Goal: Task Accomplishment & Management: Use online tool/utility

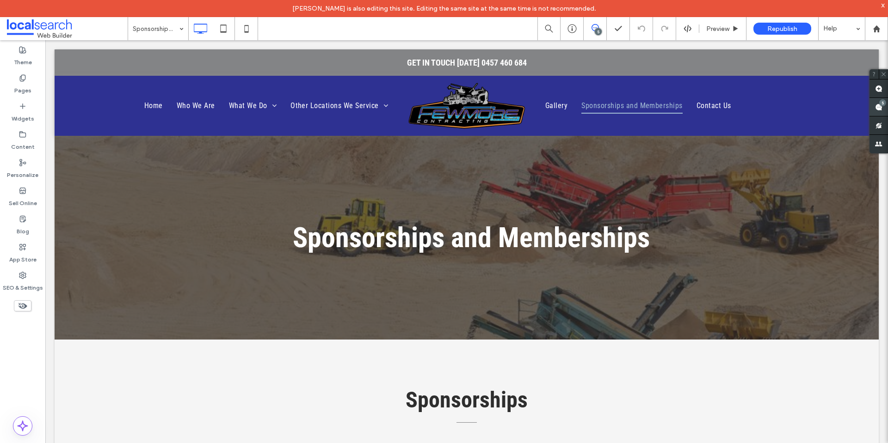
click at [880, 105] on div "5" at bounding box center [882, 102] width 7 height 7
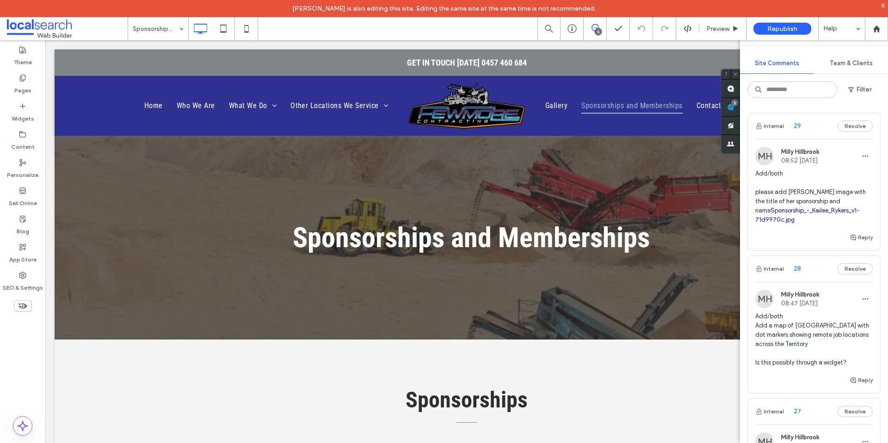
click at [760, 154] on img at bounding box center [764, 156] width 18 height 18
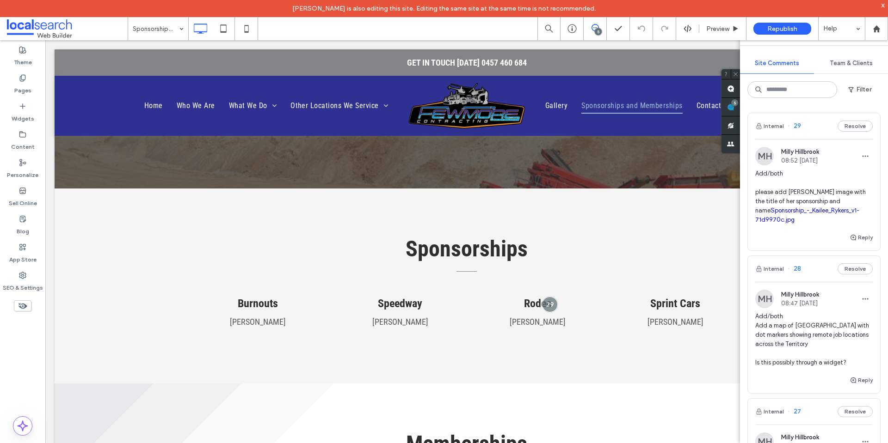
scroll to position [166, 0]
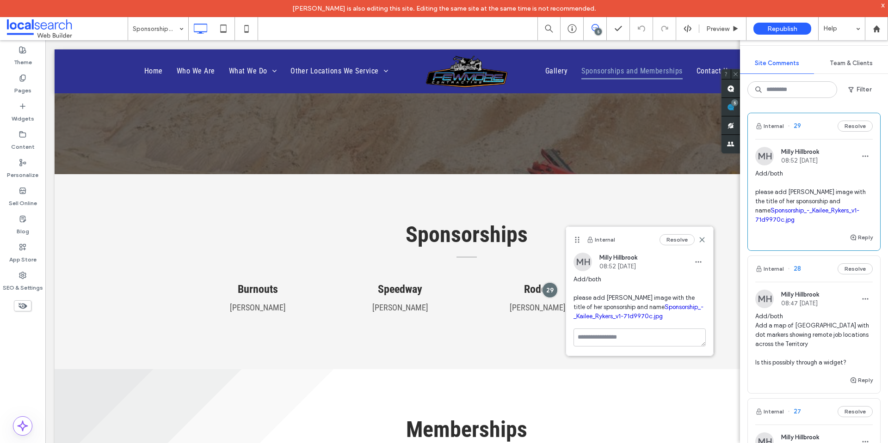
click at [662, 306] on link "Sponsorship_-_Kailee_Rykers_v1-71d9970c.jpg" at bounding box center [638, 312] width 130 height 16
click at [732, 25] on icon at bounding box center [735, 28] width 7 height 7
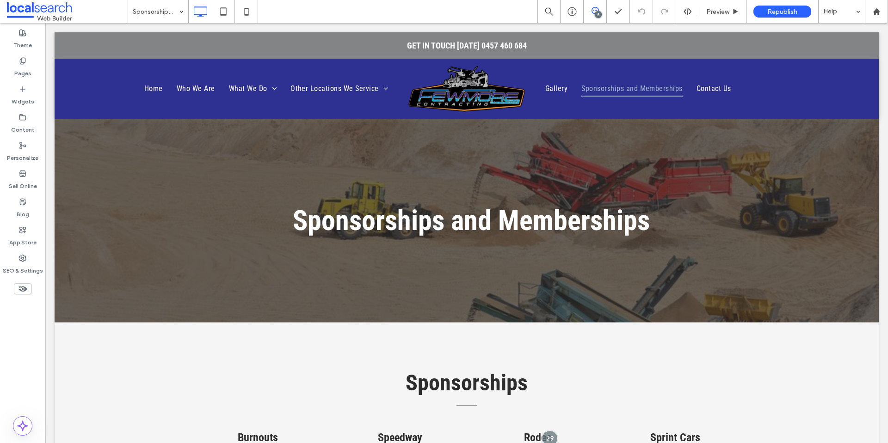
click at [596, 9] on icon at bounding box center [594, 10] width 7 height 7
click at [884, 102] on div "5" at bounding box center [878, 107] width 18 height 18
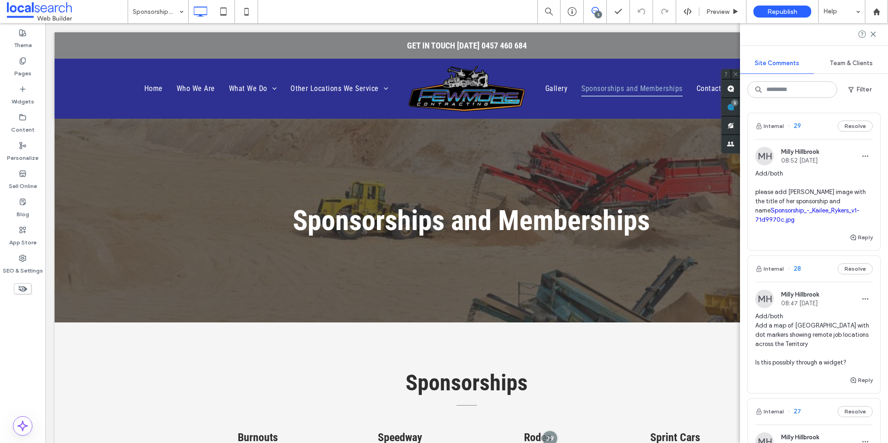
click at [761, 153] on img at bounding box center [764, 156] width 18 height 18
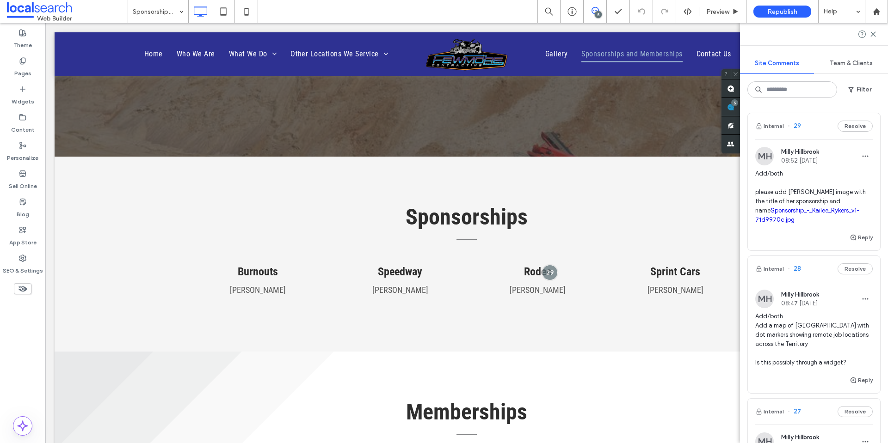
scroll to position [183, 0]
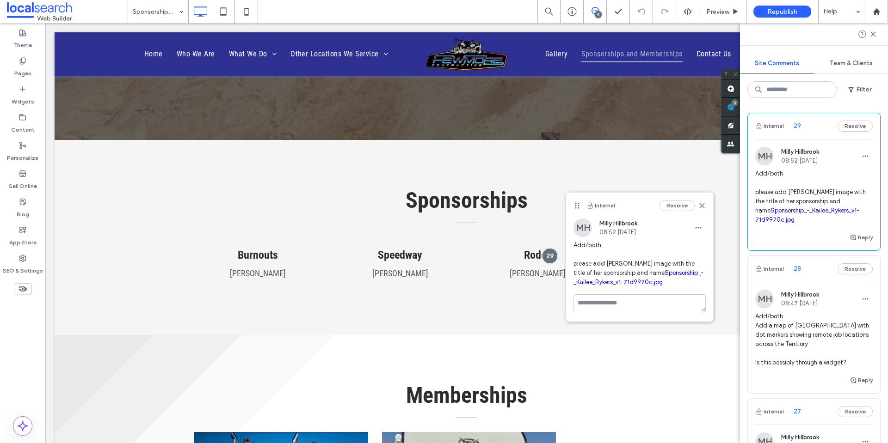
click at [645, 284] on link "Sponsorship_-_Kailee_Rykers_v1-71d9970c.jpg" at bounding box center [638, 278] width 130 height 16
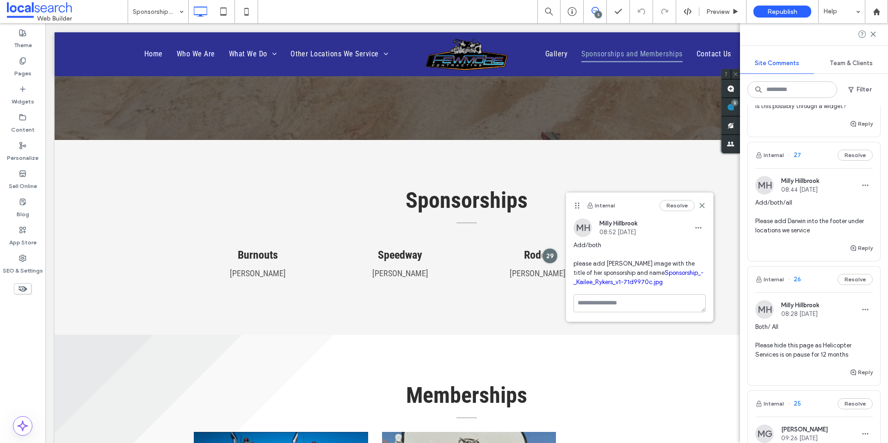
scroll to position [249, 0]
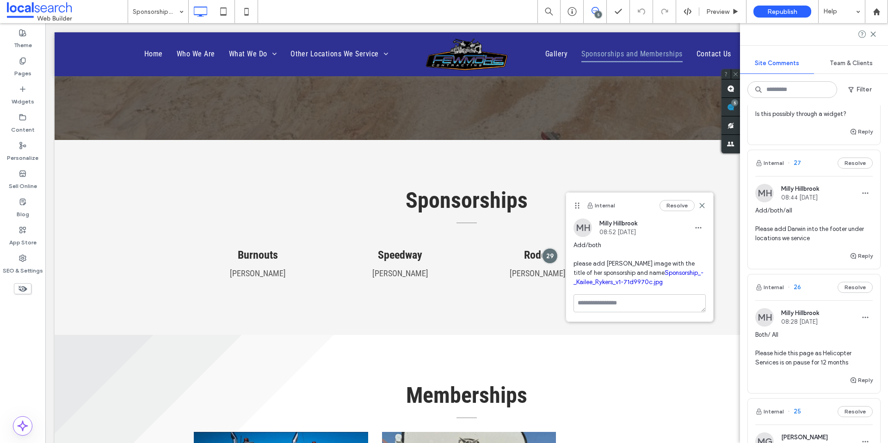
click at [763, 187] on img at bounding box center [764, 193] width 18 height 18
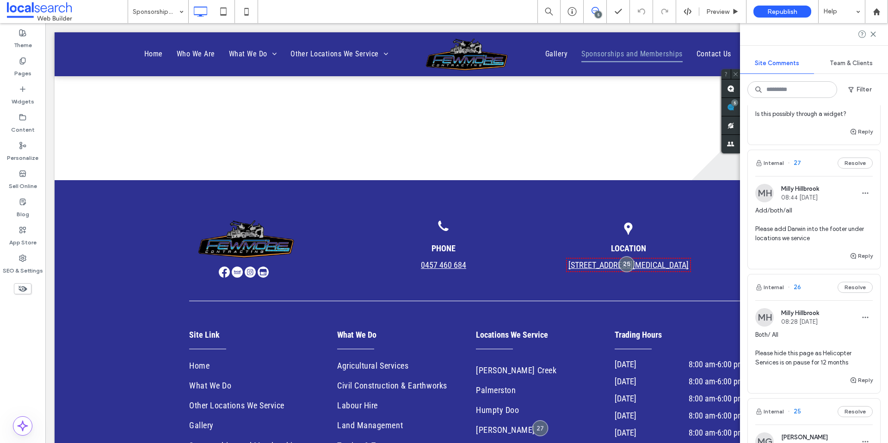
scroll to position [1070, 0]
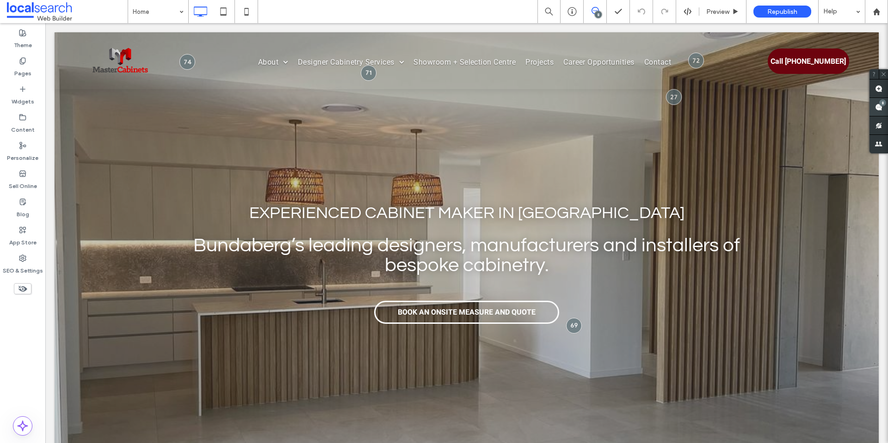
click at [885, 104] on div "8" at bounding box center [882, 102] width 7 height 7
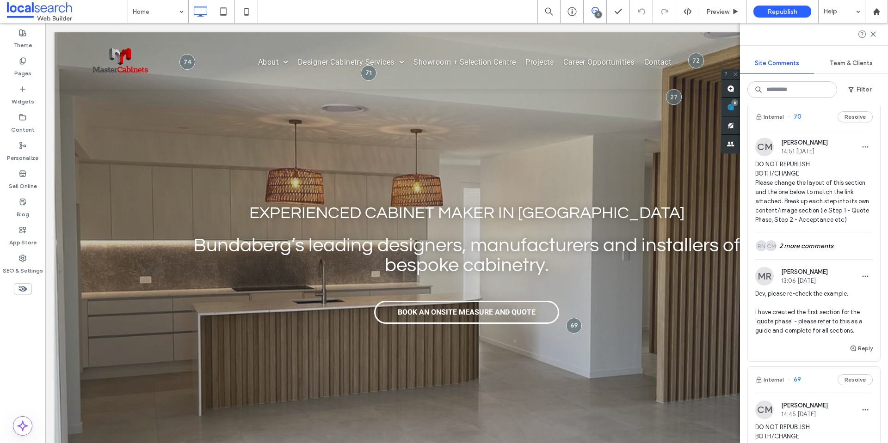
scroll to position [1005, 0]
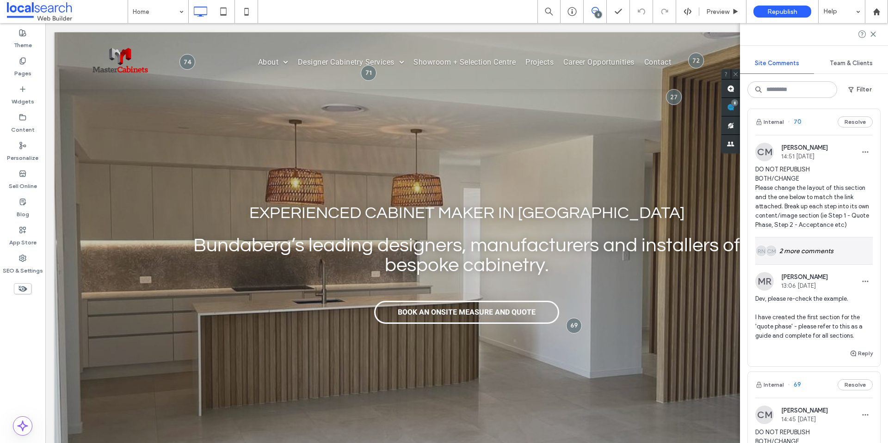
click at [803, 246] on div "CM RN 2 more comments" at bounding box center [813, 251] width 117 height 27
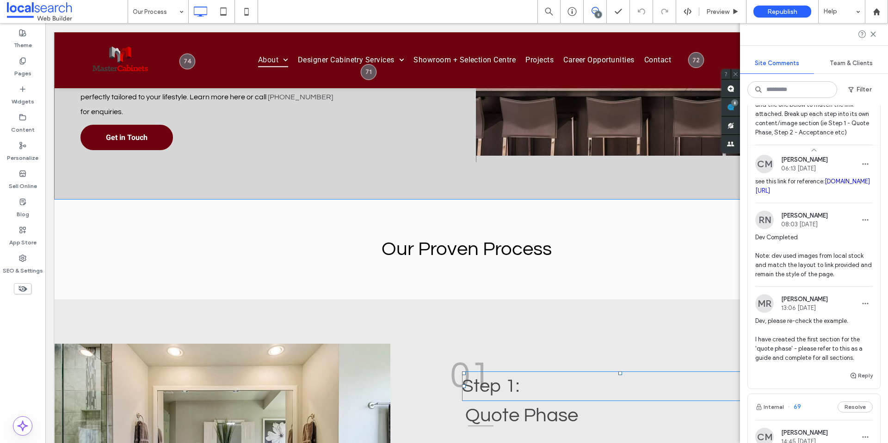
scroll to position [508, 0]
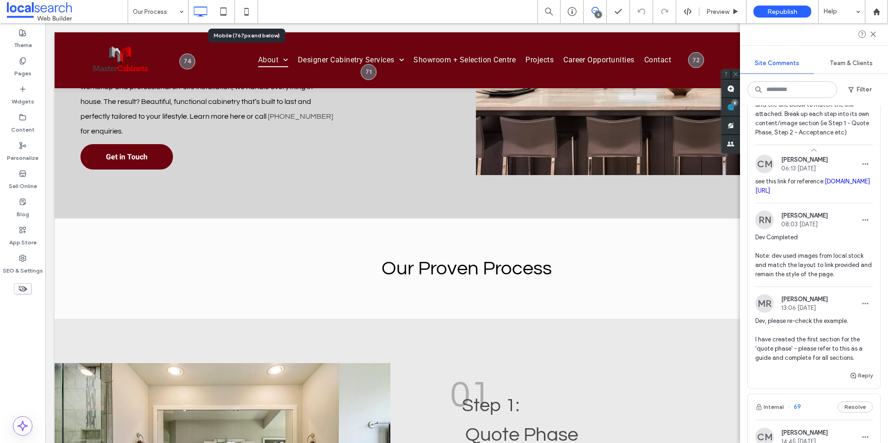
click at [240, 12] on icon at bounding box center [246, 11] width 18 height 18
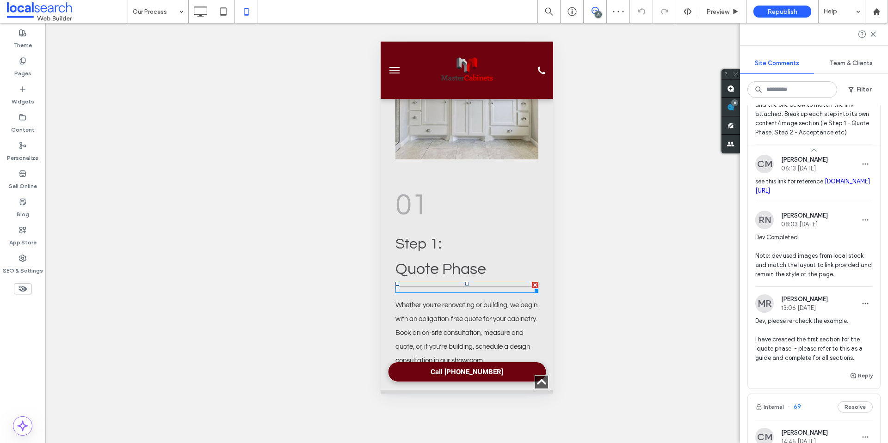
scroll to position [0, 0]
click at [204, 7] on use at bounding box center [200, 11] width 13 height 10
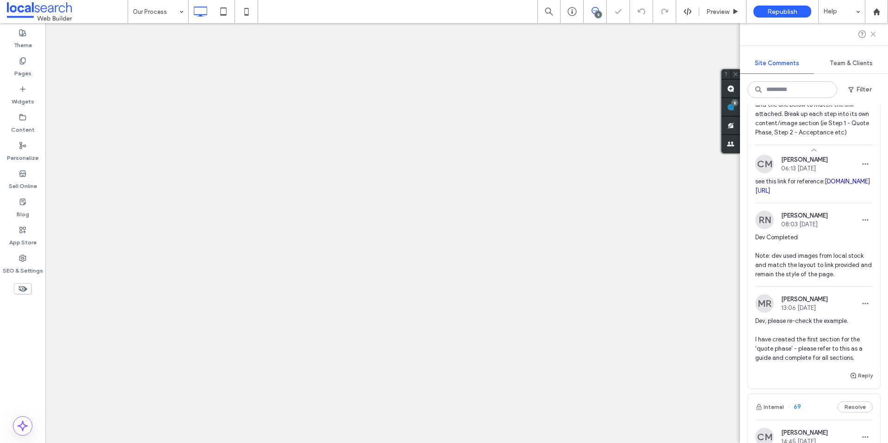
click at [875, 34] on icon at bounding box center [872, 34] width 7 height 7
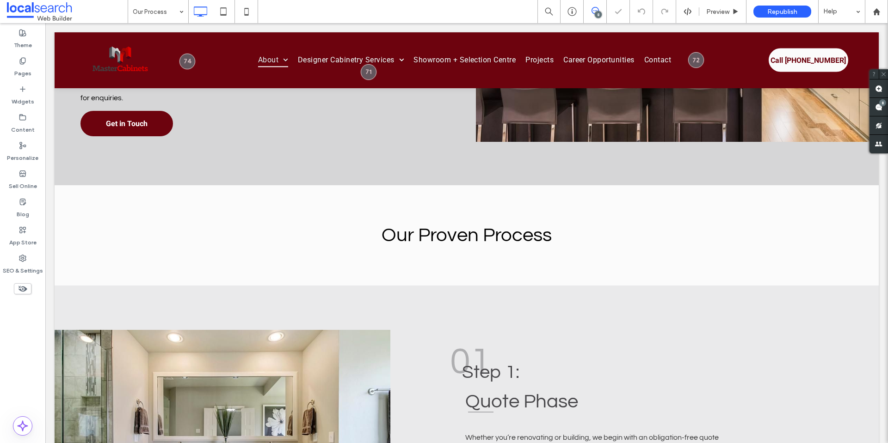
scroll to position [601, 0]
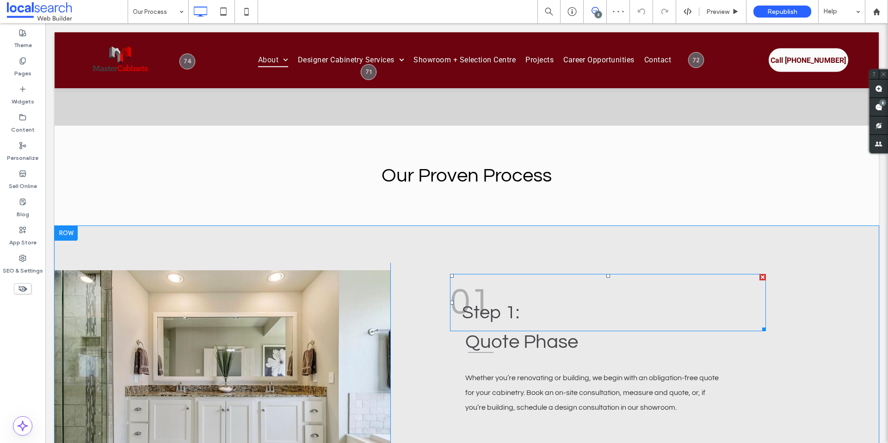
click at [459, 296] on span "01" at bounding box center [470, 302] width 41 height 38
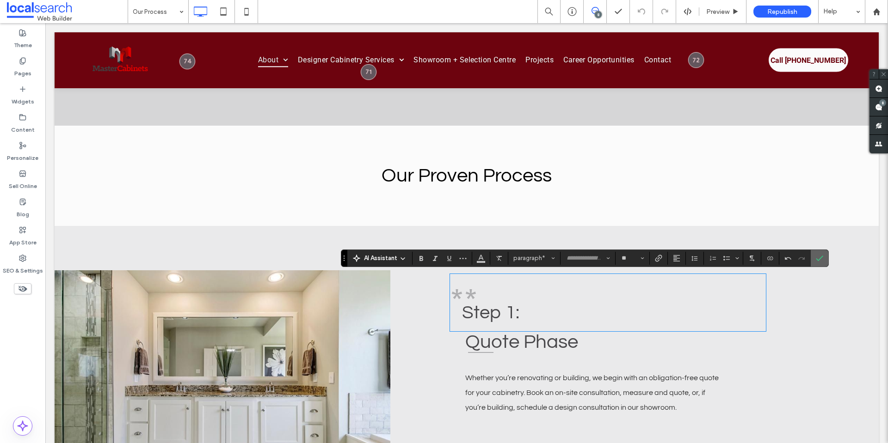
click at [817, 256] on icon "Confirm" at bounding box center [819, 258] width 7 height 7
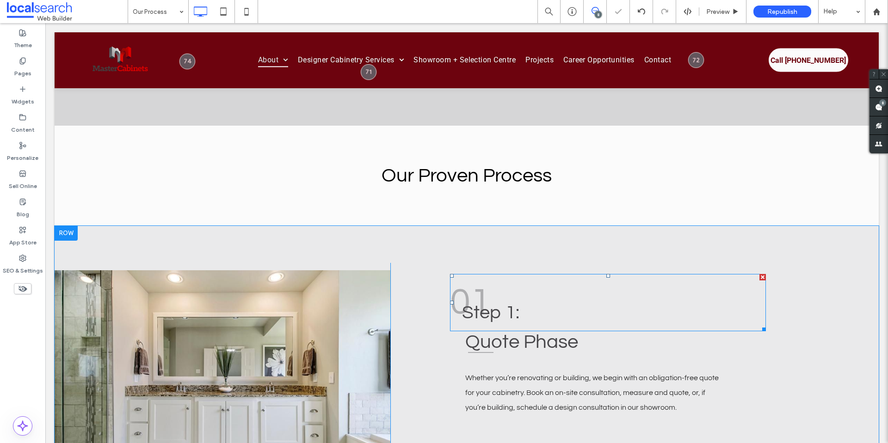
click at [579, 287] on p "01" at bounding box center [608, 302] width 316 height 55
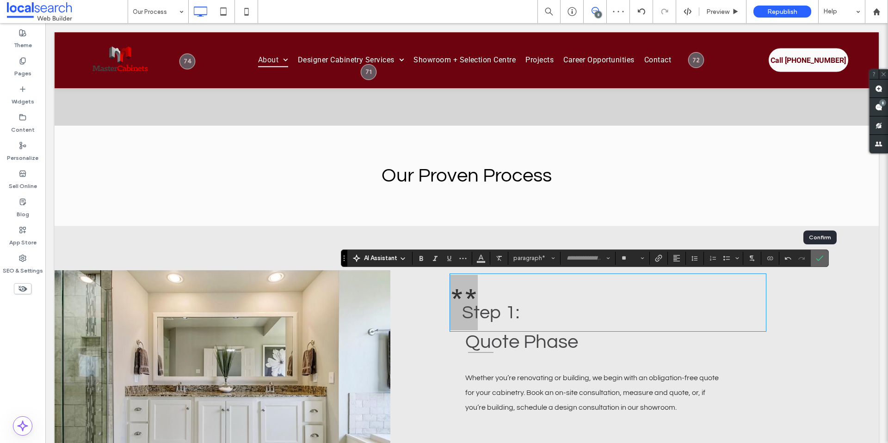
click at [813, 261] on label "Confirm" at bounding box center [819, 258] width 14 height 17
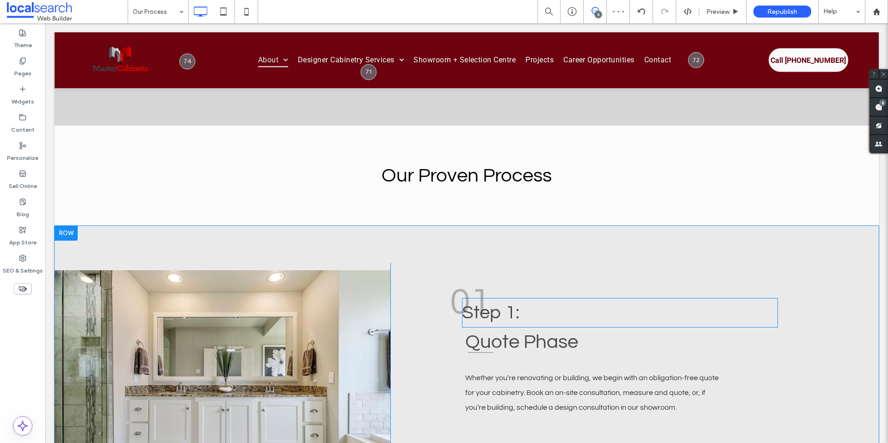
click at [496, 315] on strong "Step 1:" at bounding box center [490, 312] width 57 height 19
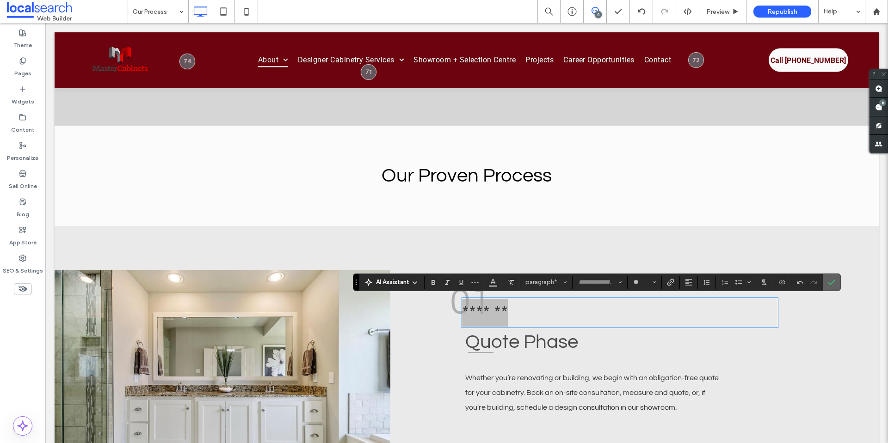
click at [834, 279] on icon "Confirm" at bounding box center [831, 282] width 7 height 7
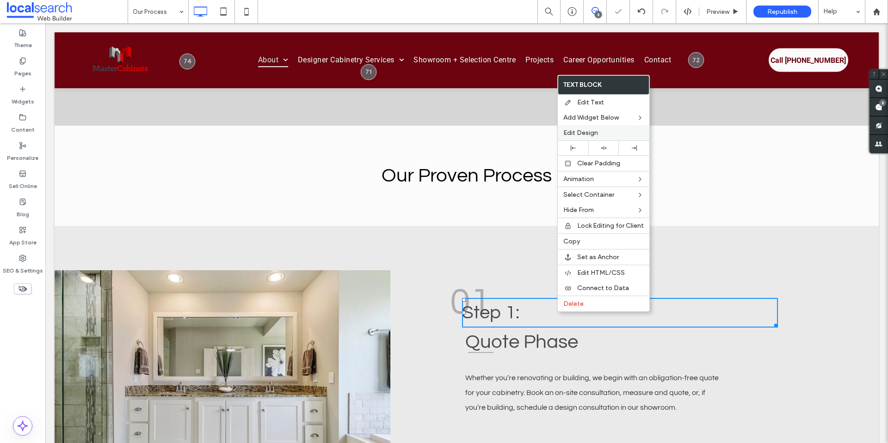
click at [586, 136] on span "Edit Design" at bounding box center [580, 133] width 35 height 8
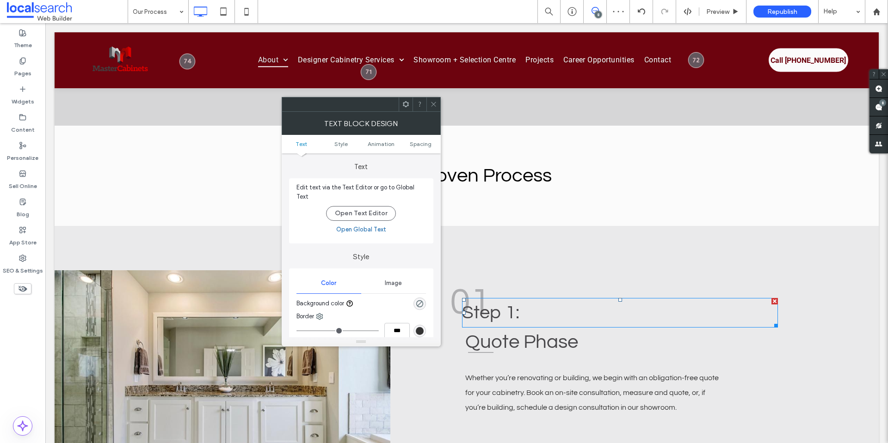
click at [433, 148] on ul "Text Style Animation Spacing" at bounding box center [361, 144] width 159 height 18
click at [431, 147] on link "Spacing" at bounding box center [421, 144] width 40 height 7
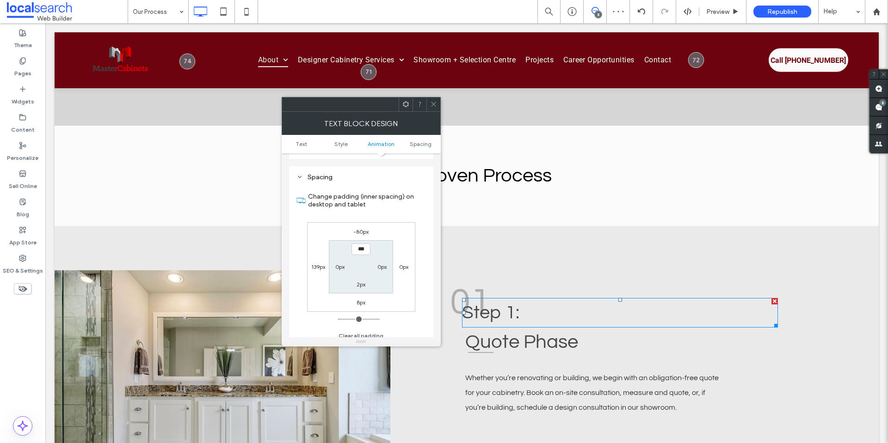
scroll to position [253, 0]
click at [433, 99] on span at bounding box center [433, 105] width 7 height 14
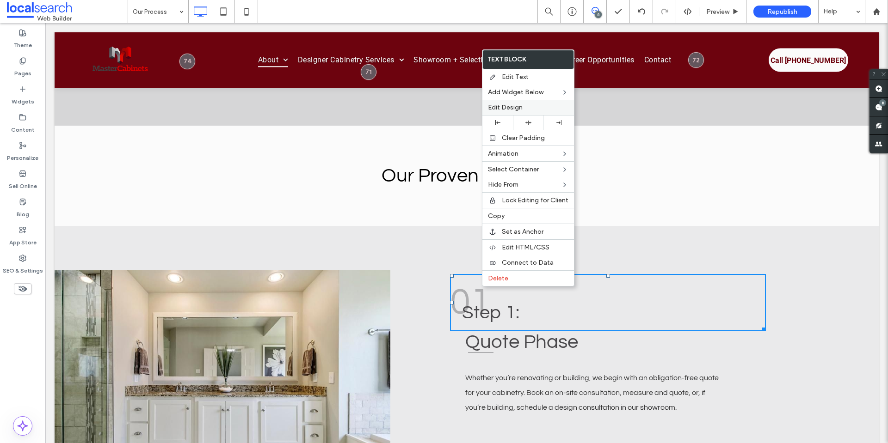
click at [521, 108] on span "Edit Design" at bounding box center [505, 108] width 35 height 8
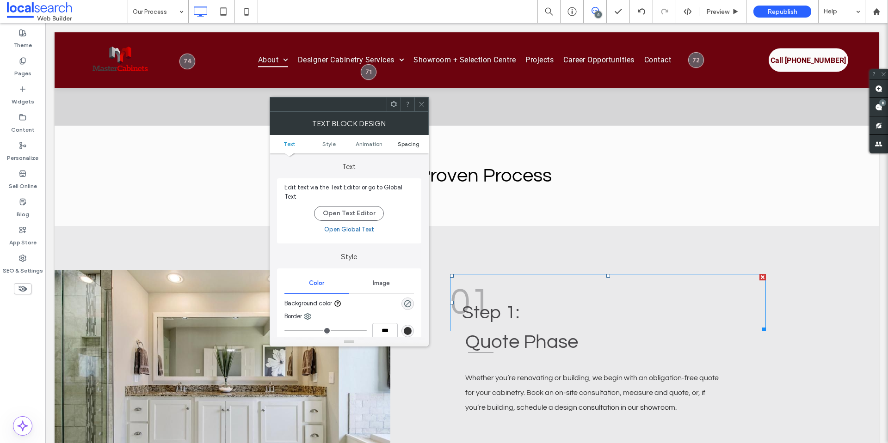
click at [410, 143] on span "Spacing" at bounding box center [409, 144] width 22 height 7
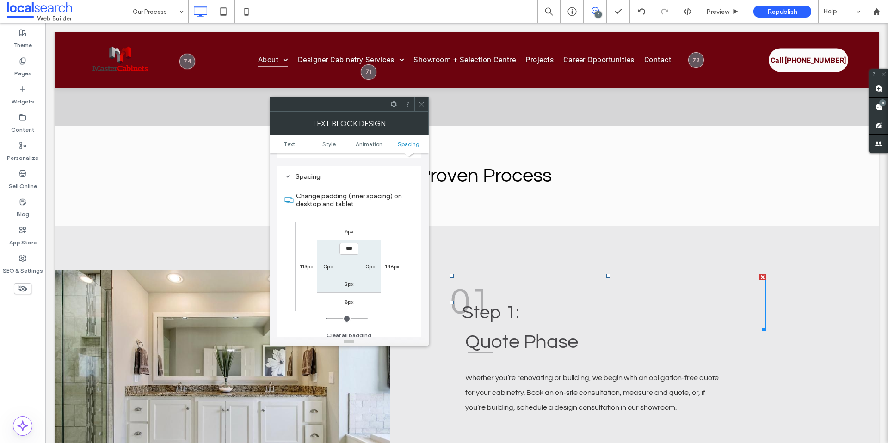
click at [426, 107] on div at bounding box center [421, 105] width 14 height 14
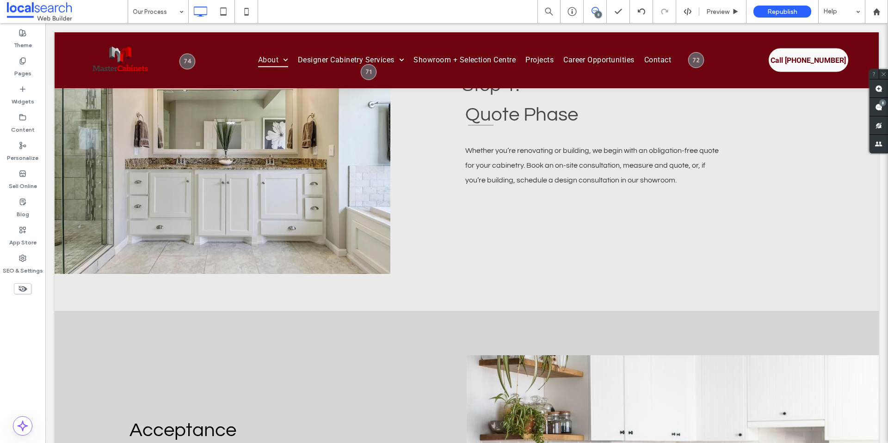
scroll to position [740, 0]
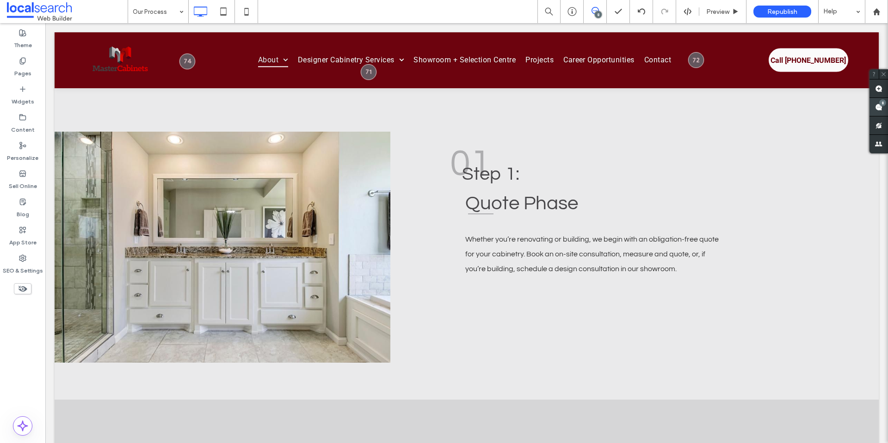
click at [885, 105] on span at bounding box center [878, 107] width 18 height 18
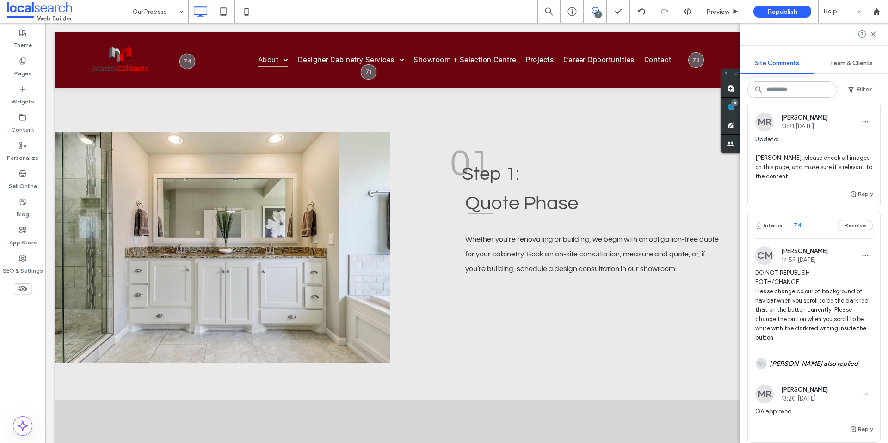
scroll to position [0, 0]
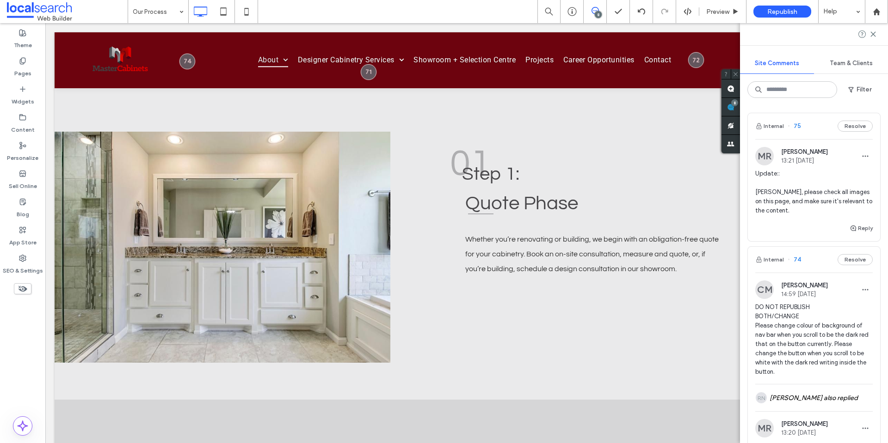
click at [758, 157] on img at bounding box center [764, 156] width 18 height 18
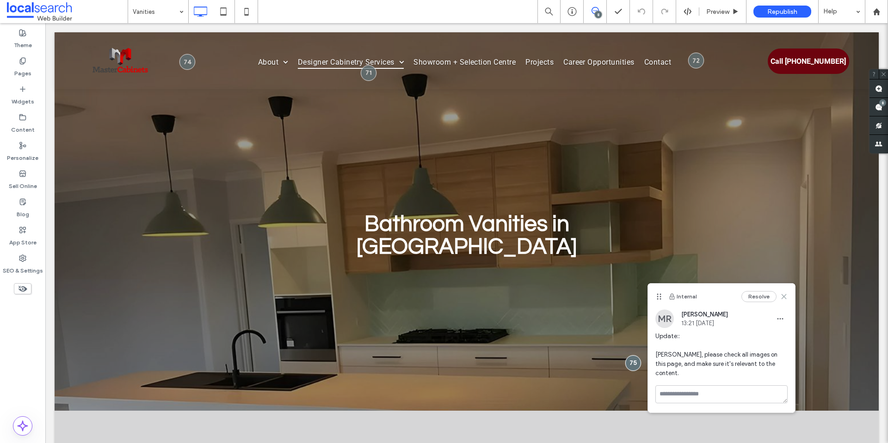
click at [784, 298] on icon at bounding box center [783, 296] width 7 height 7
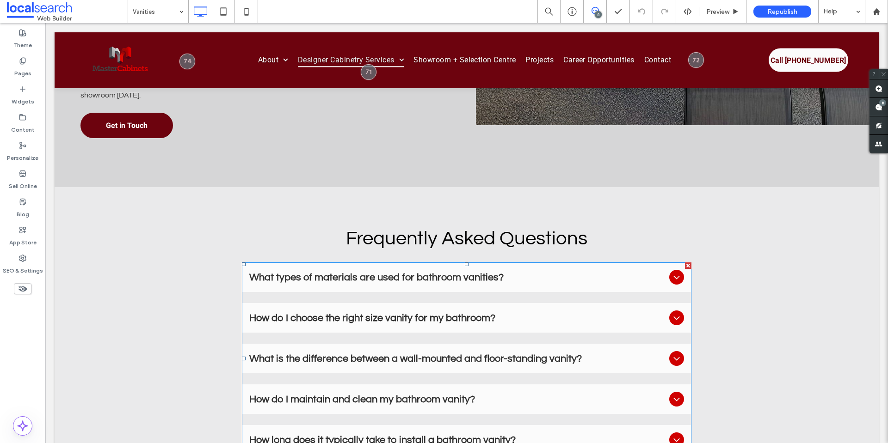
scroll to position [601, 0]
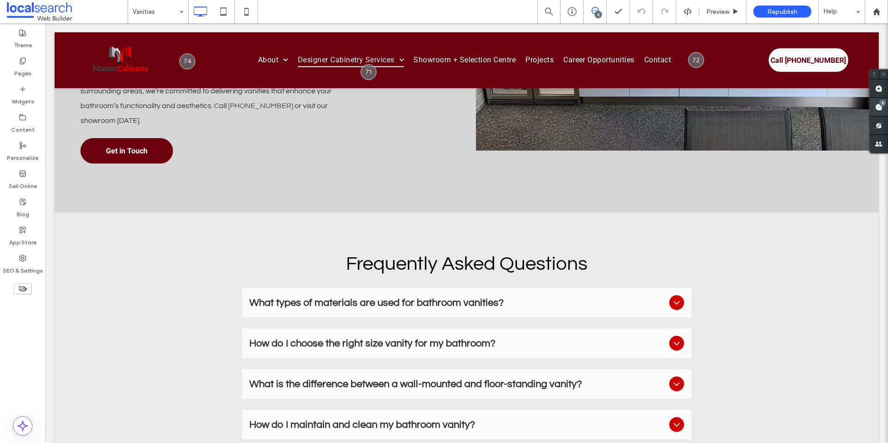
click at [881, 110] on use at bounding box center [878, 107] width 7 height 7
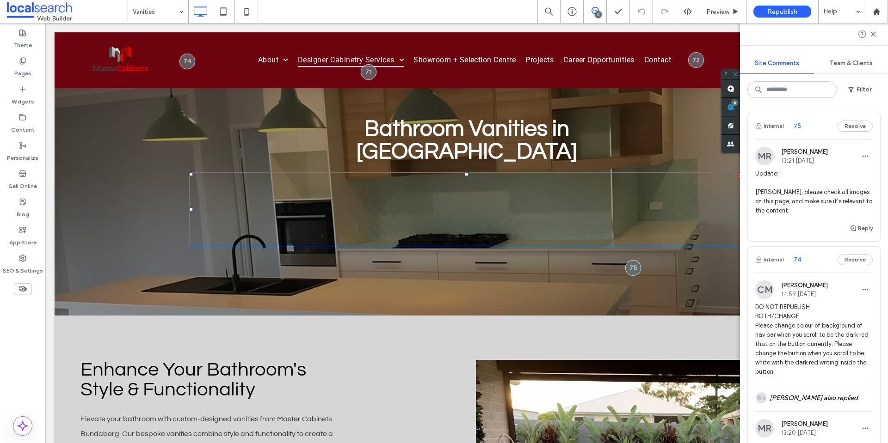
scroll to position [92, 0]
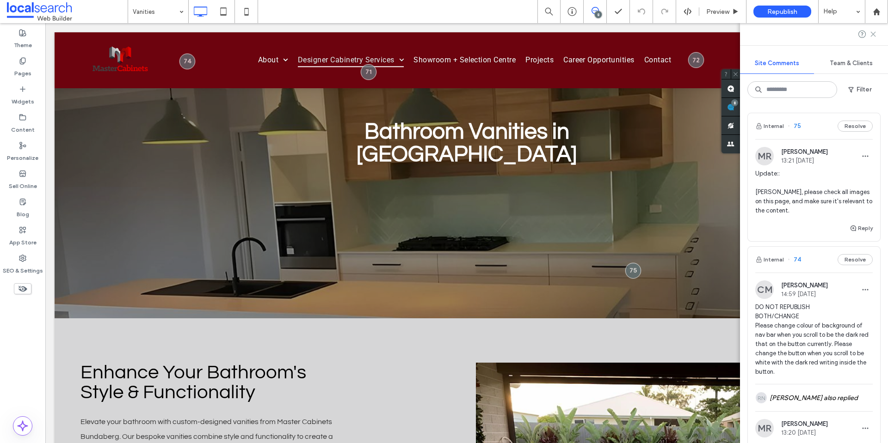
click at [871, 34] on icon at bounding box center [872, 34] width 7 height 7
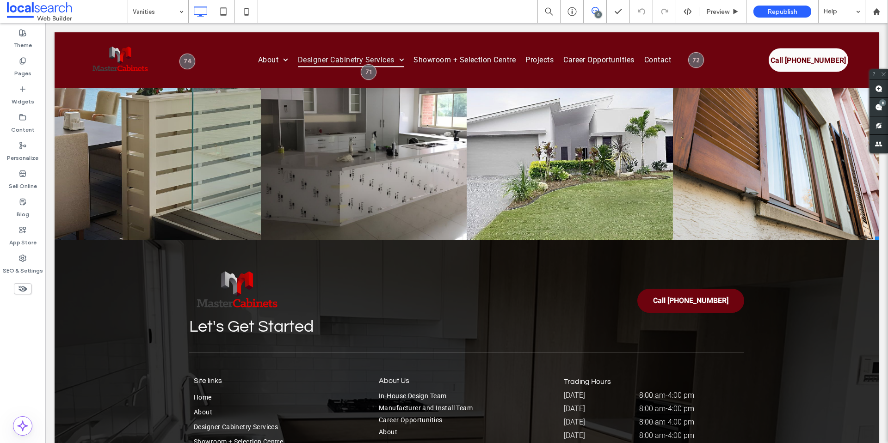
scroll to position [2011, 0]
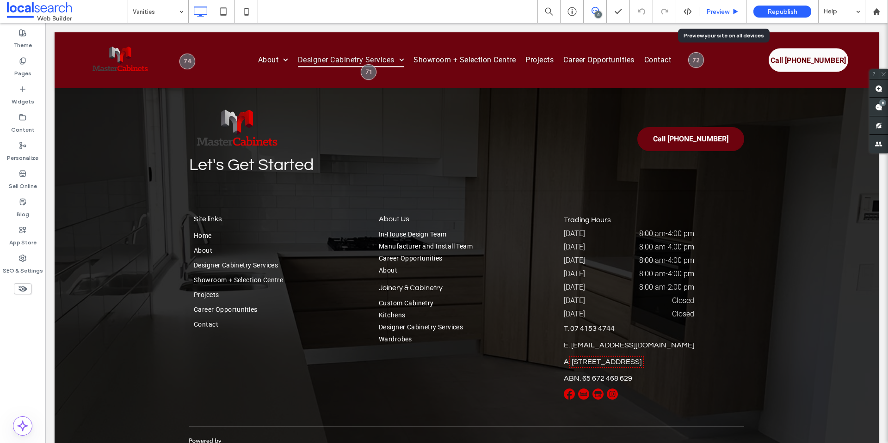
click at [705, 12] on div "Preview" at bounding box center [722, 12] width 47 height 8
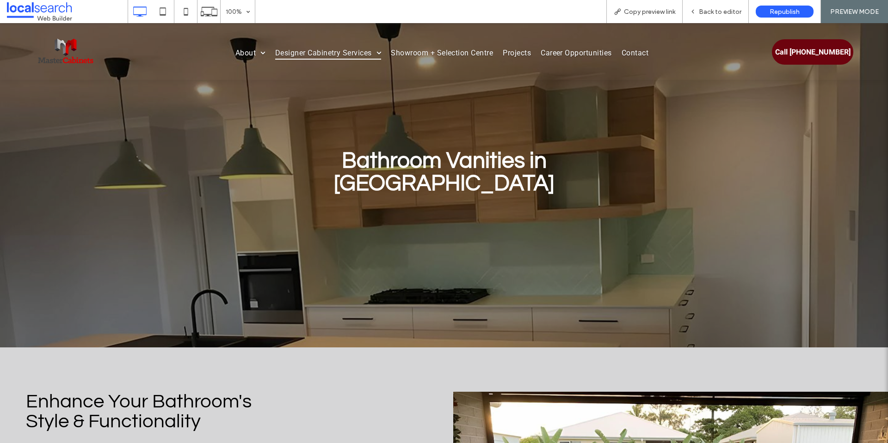
scroll to position [51, 0]
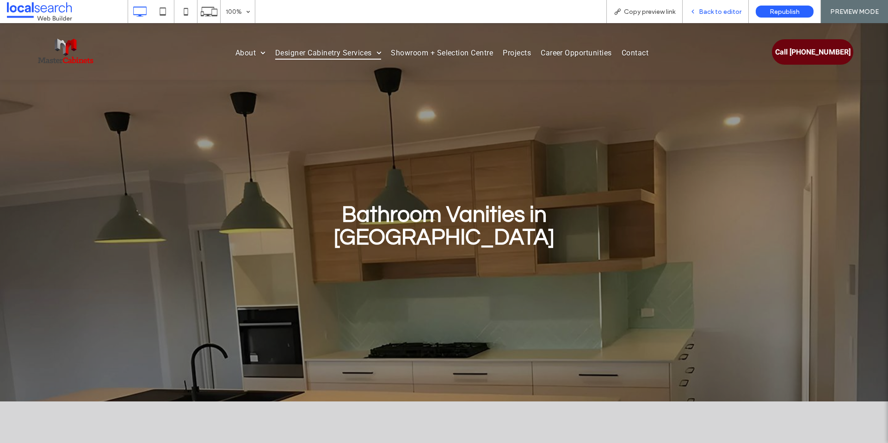
click at [701, 10] on span "Back to editor" at bounding box center [720, 12] width 43 height 8
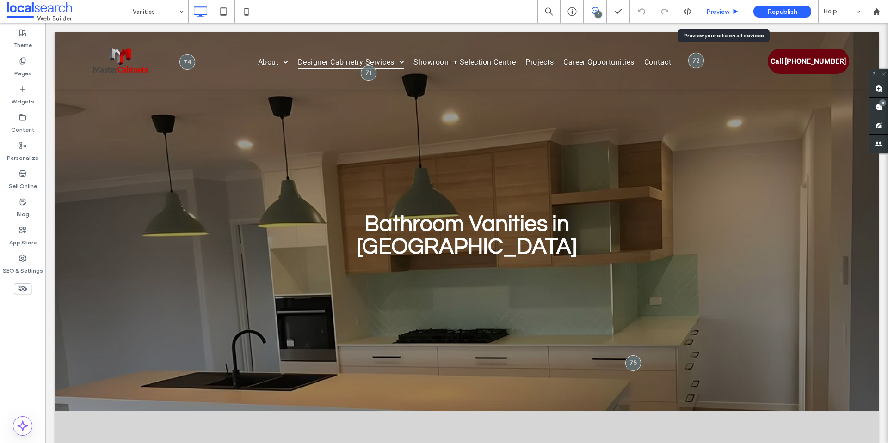
click at [709, 13] on span "Preview" at bounding box center [717, 12] width 23 height 8
